Goal: Information Seeking & Learning: Check status

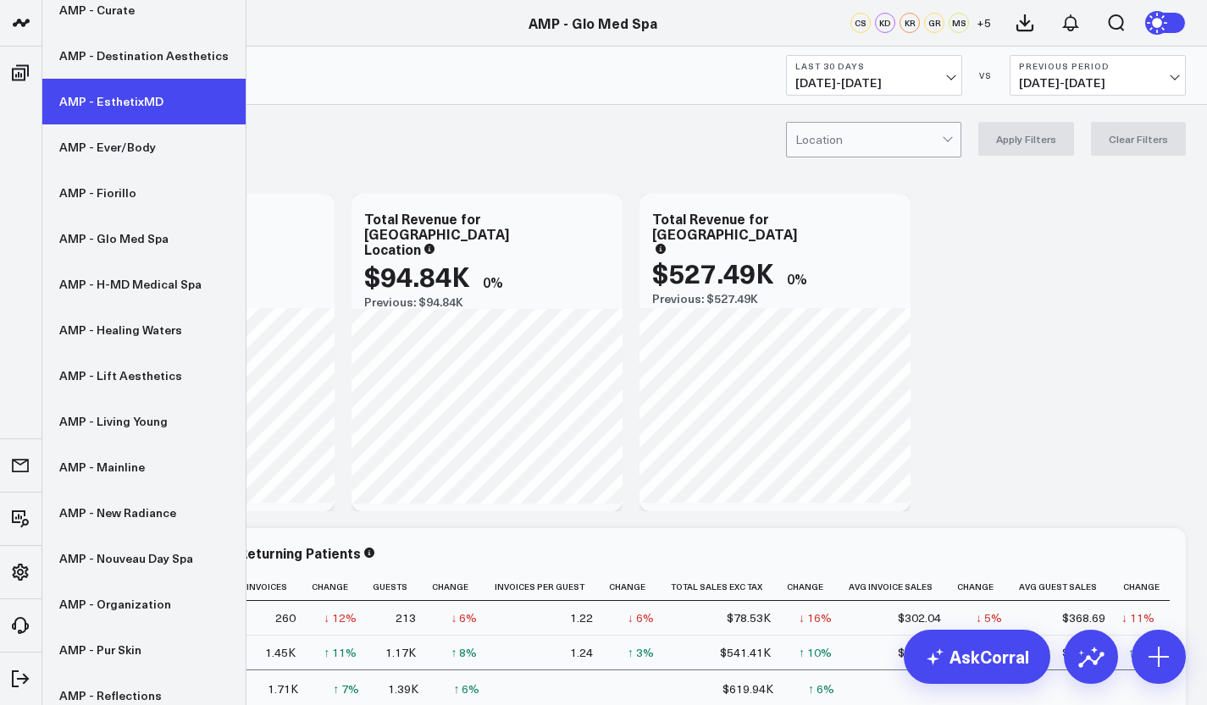
scroll to position [427, 0]
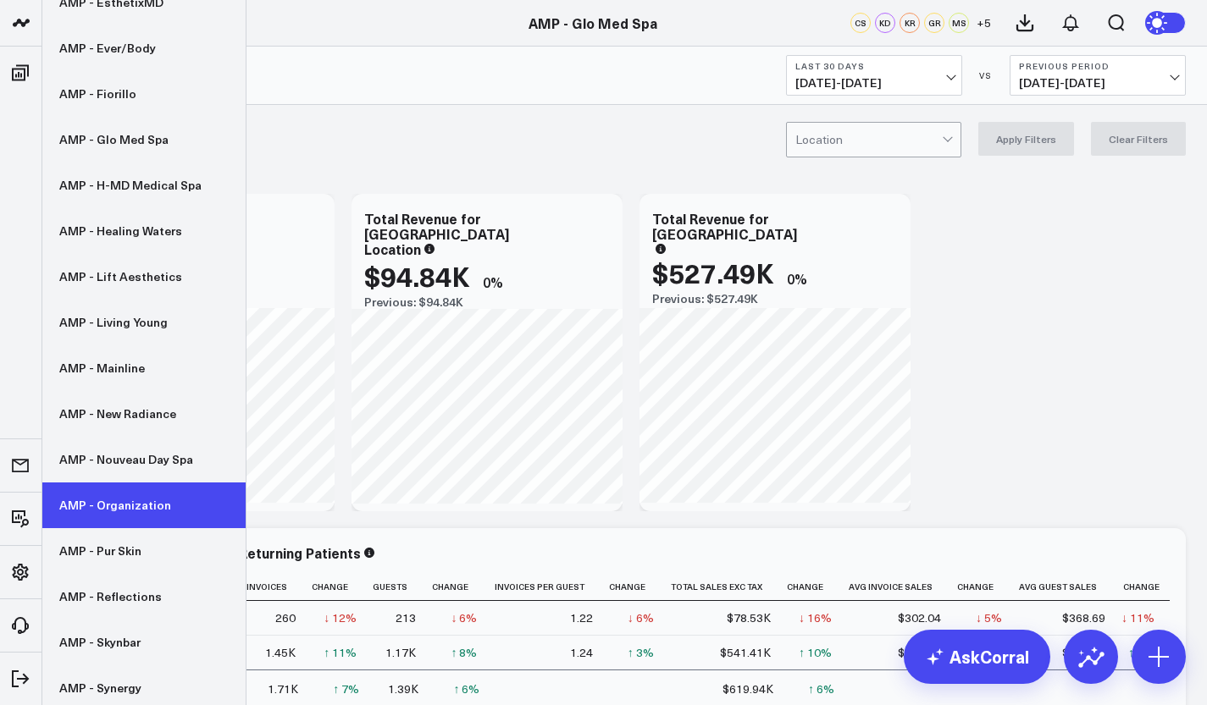
click at [119, 502] on link "AMP - Organization" at bounding box center [143, 506] width 203 height 46
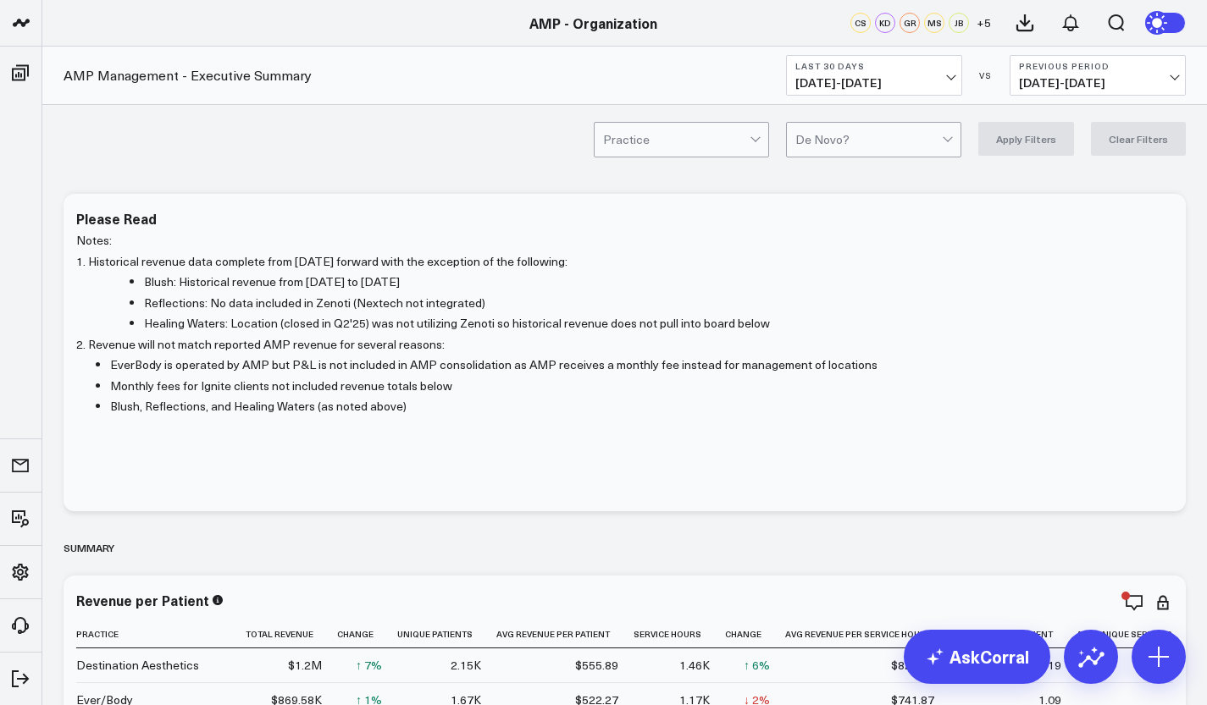
click at [948, 83] on span "09/07/25 - 10/06/25" at bounding box center [873, 83] width 157 height 14
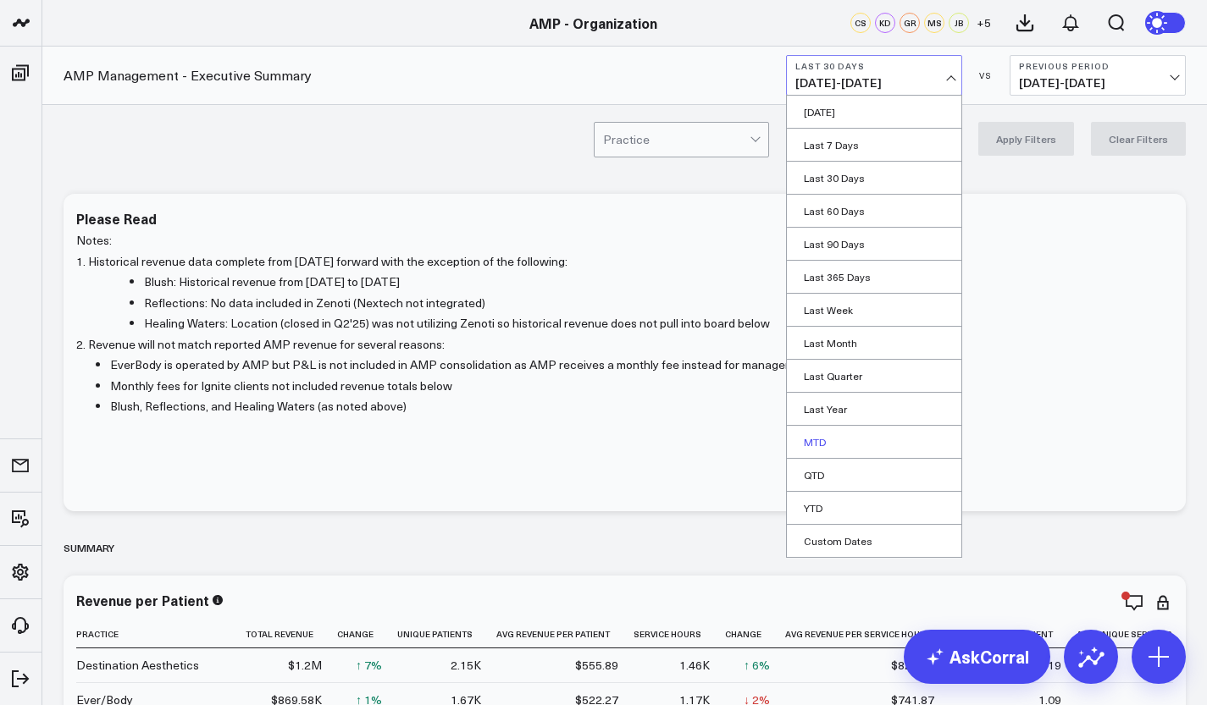
click at [860, 437] on link "MTD" at bounding box center [874, 442] width 174 height 32
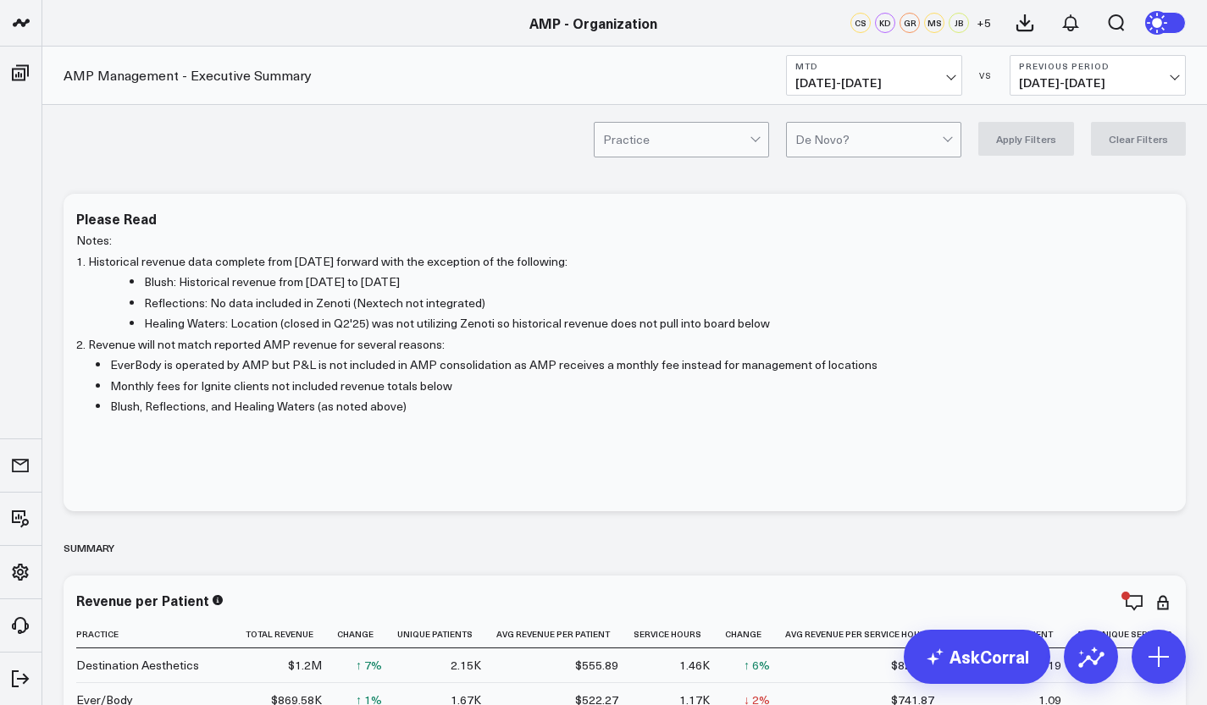
click at [1127, 70] on b "Previous Period" at bounding box center [1097, 66] width 157 height 10
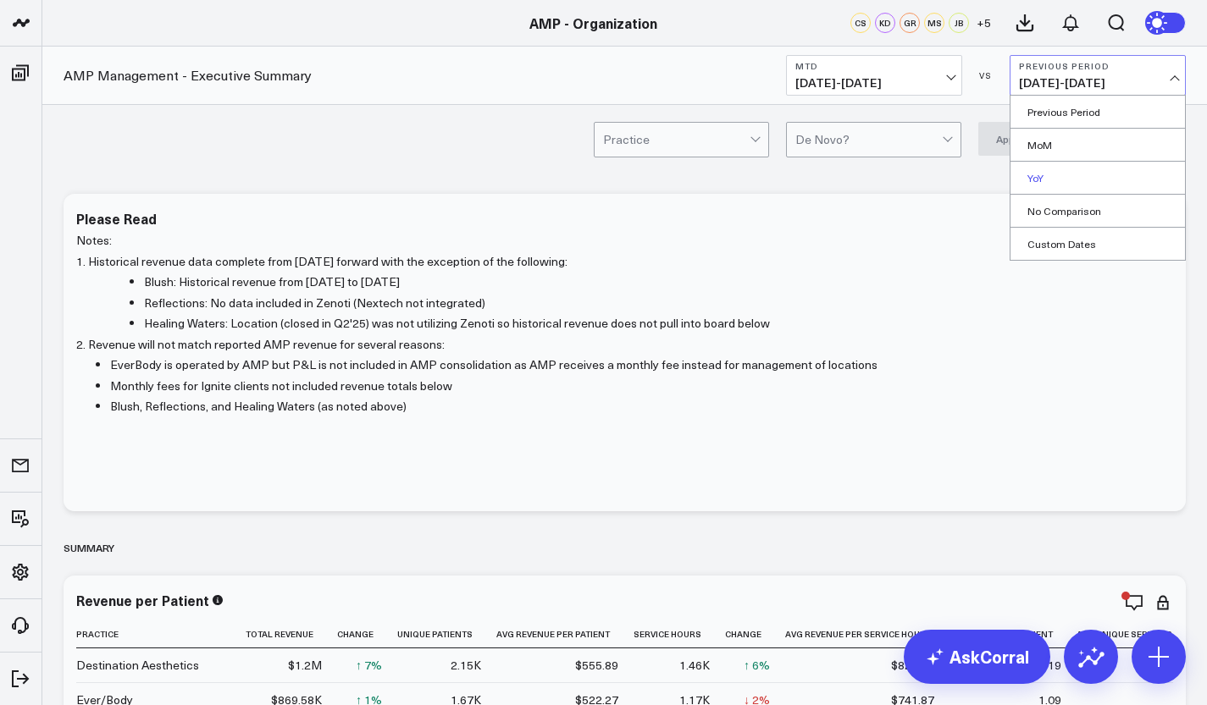
click at [1058, 183] on link "YoY" at bounding box center [1097, 178] width 174 height 32
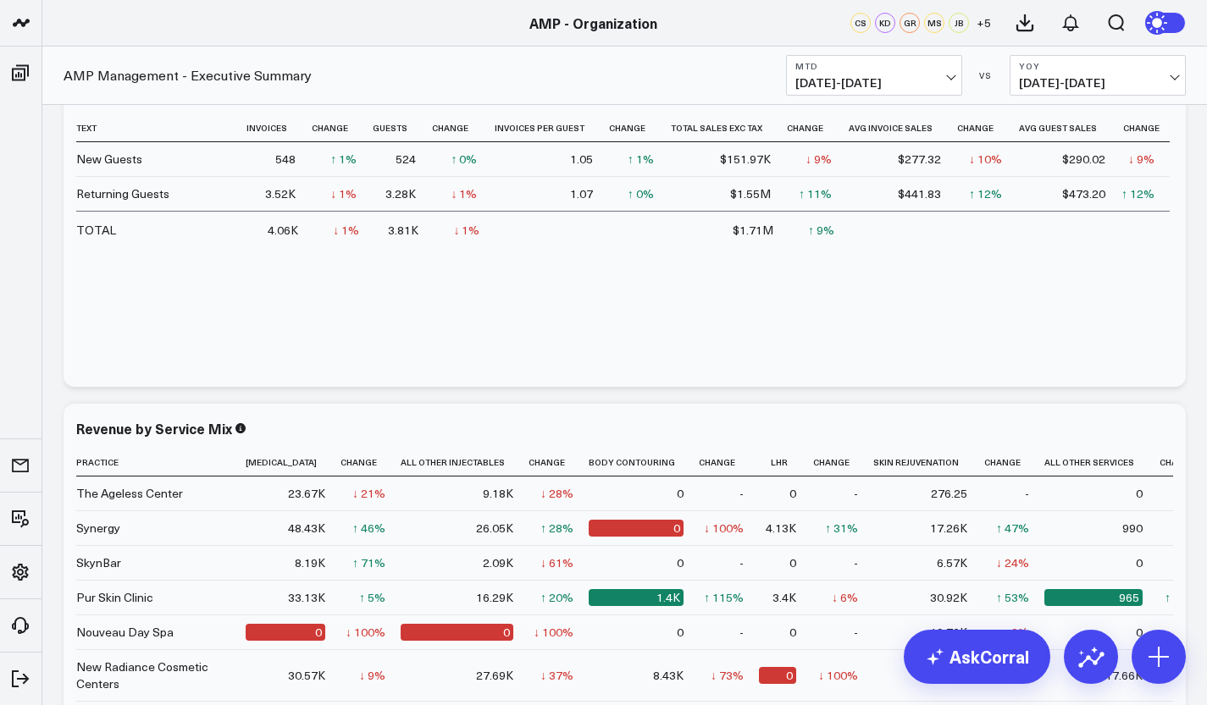
scroll to position [1176, 0]
